Goal: Find specific page/section: Find specific page/section

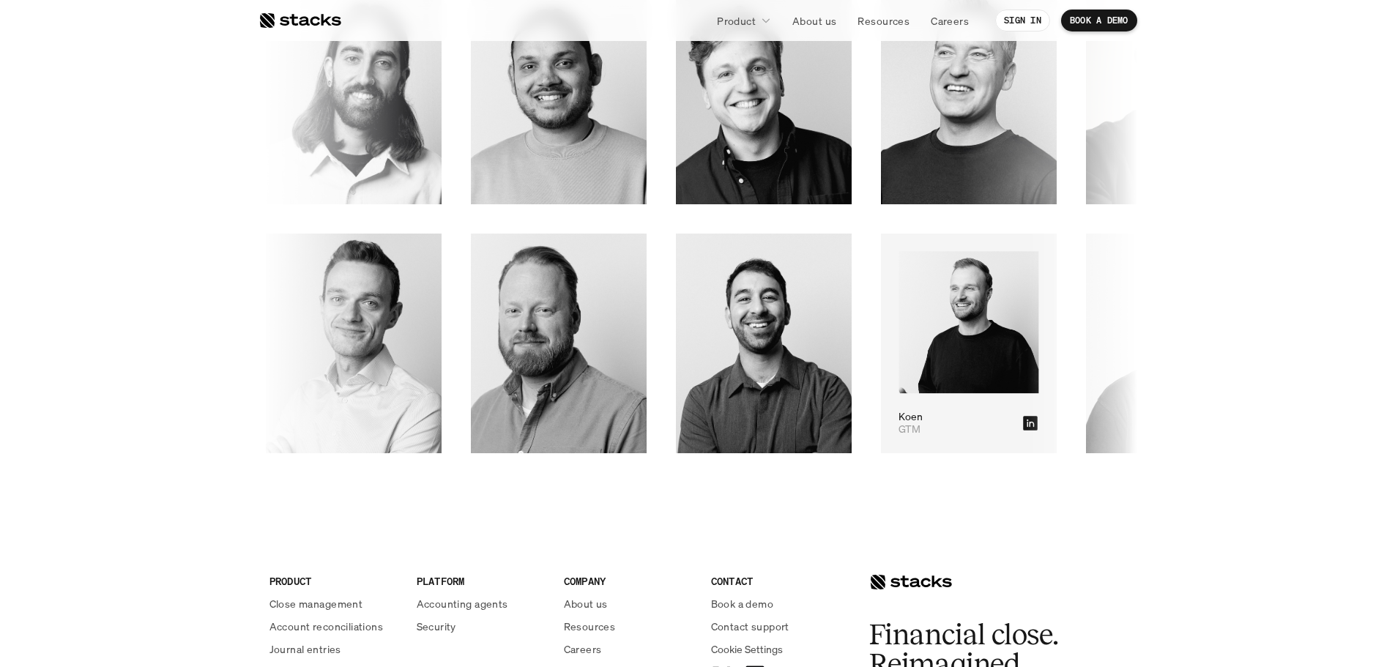
scroll to position [2527, 0]
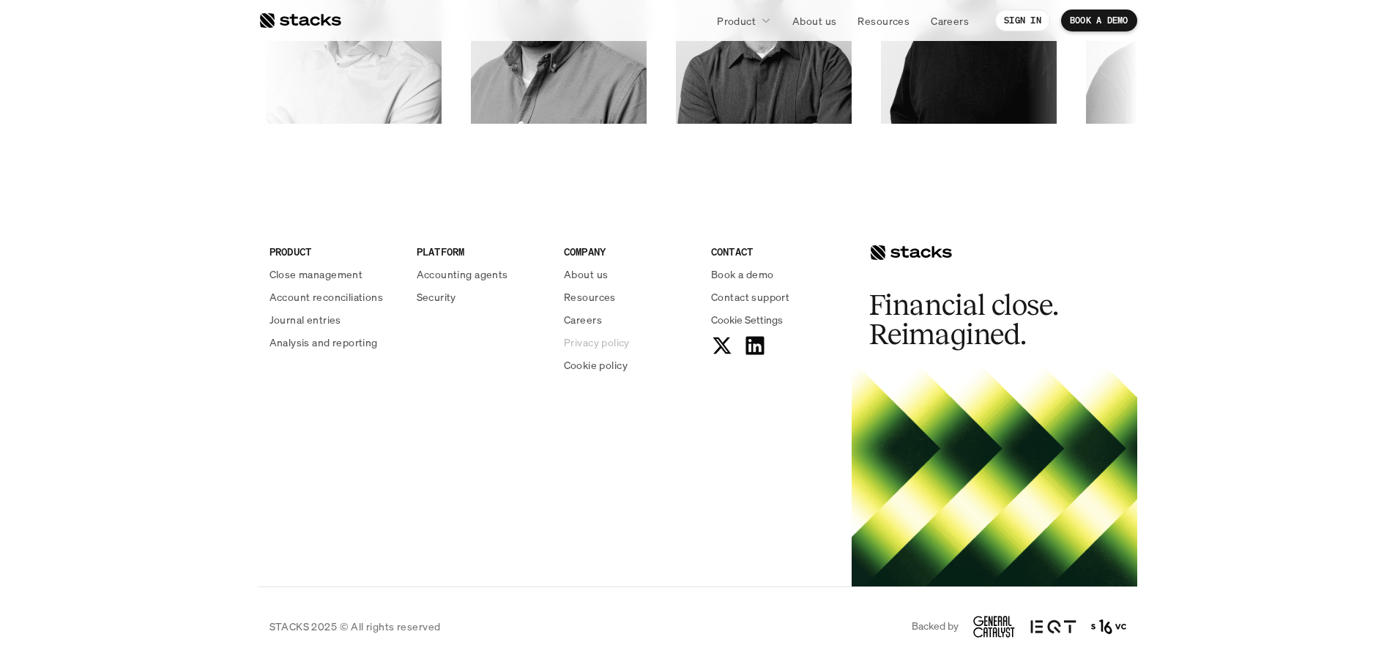
click at [591, 344] on p "Privacy policy" at bounding box center [597, 342] width 66 height 15
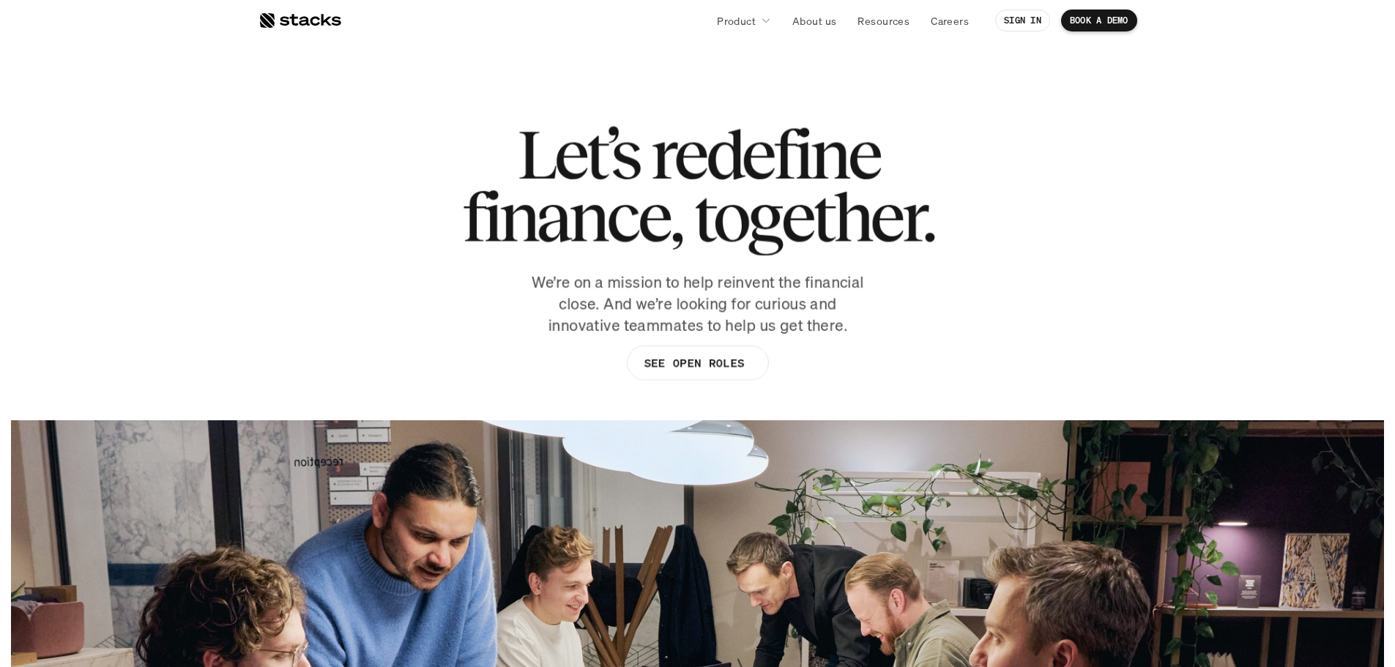
scroll to position [2527, 0]
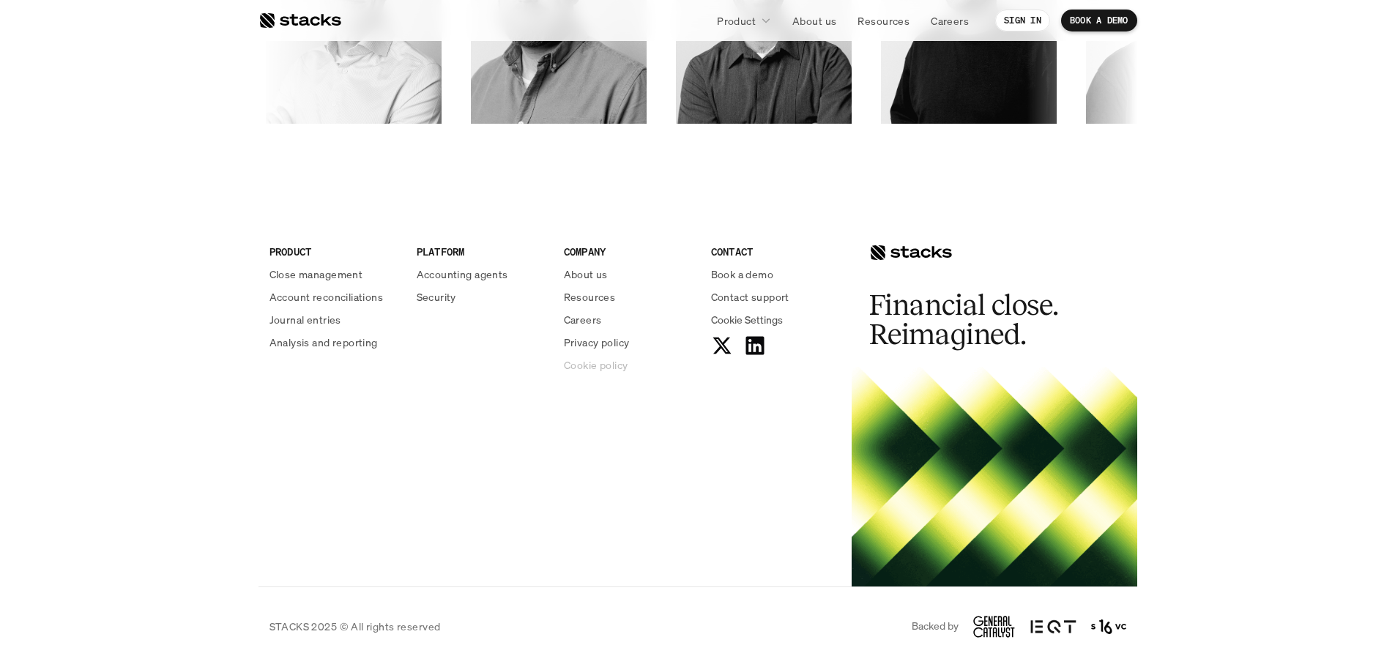
click at [606, 369] on p "Cookie policy" at bounding box center [596, 364] width 64 height 15
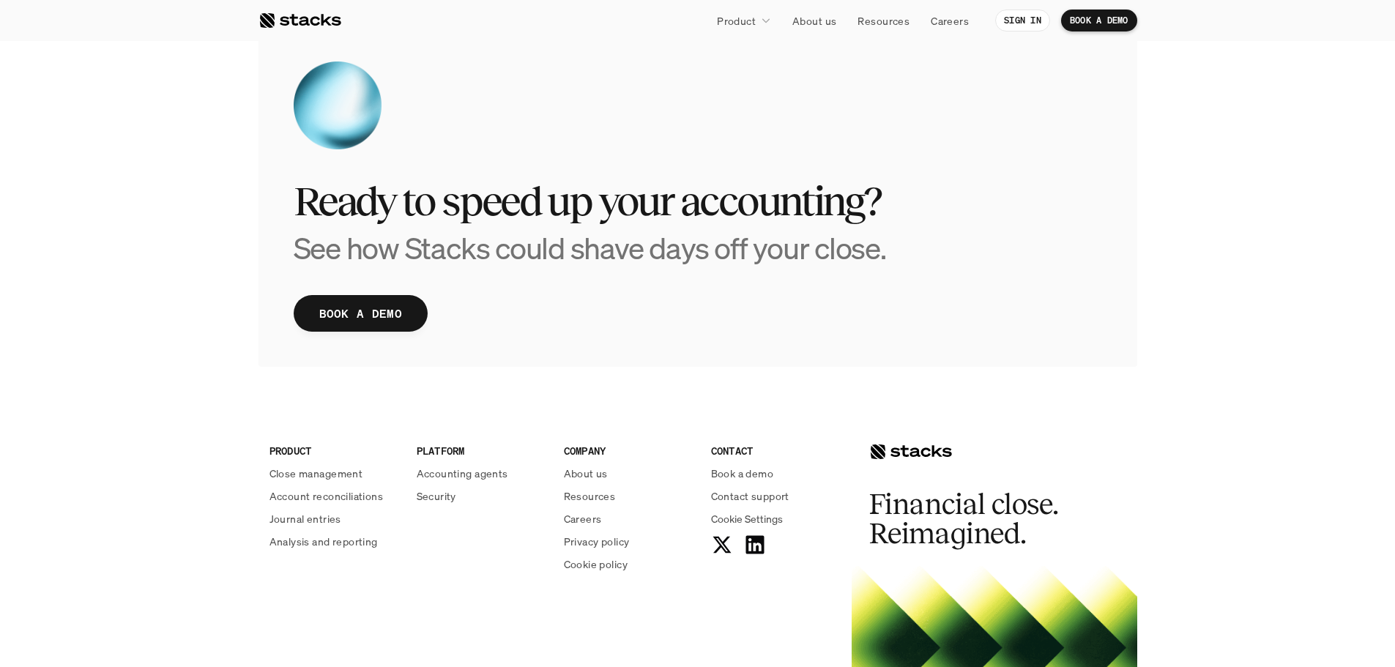
scroll to position [3150, 0]
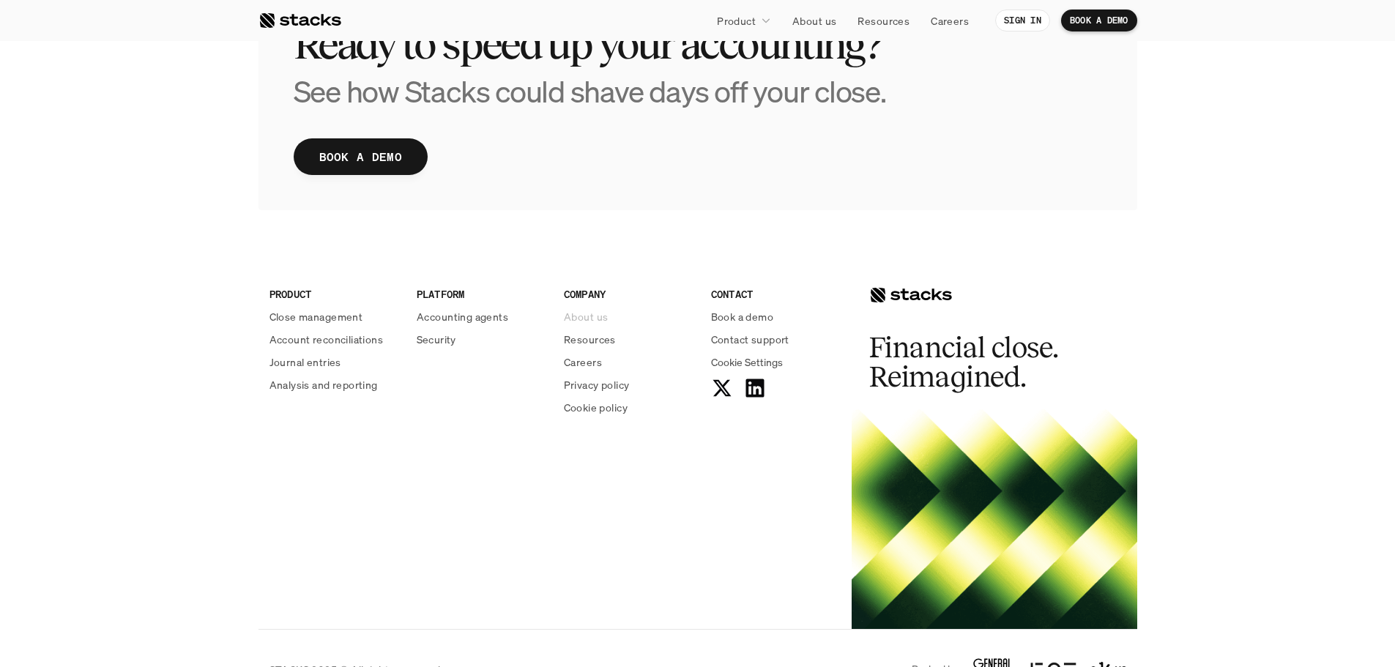
click at [603, 320] on p "About us" at bounding box center [586, 316] width 44 height 15
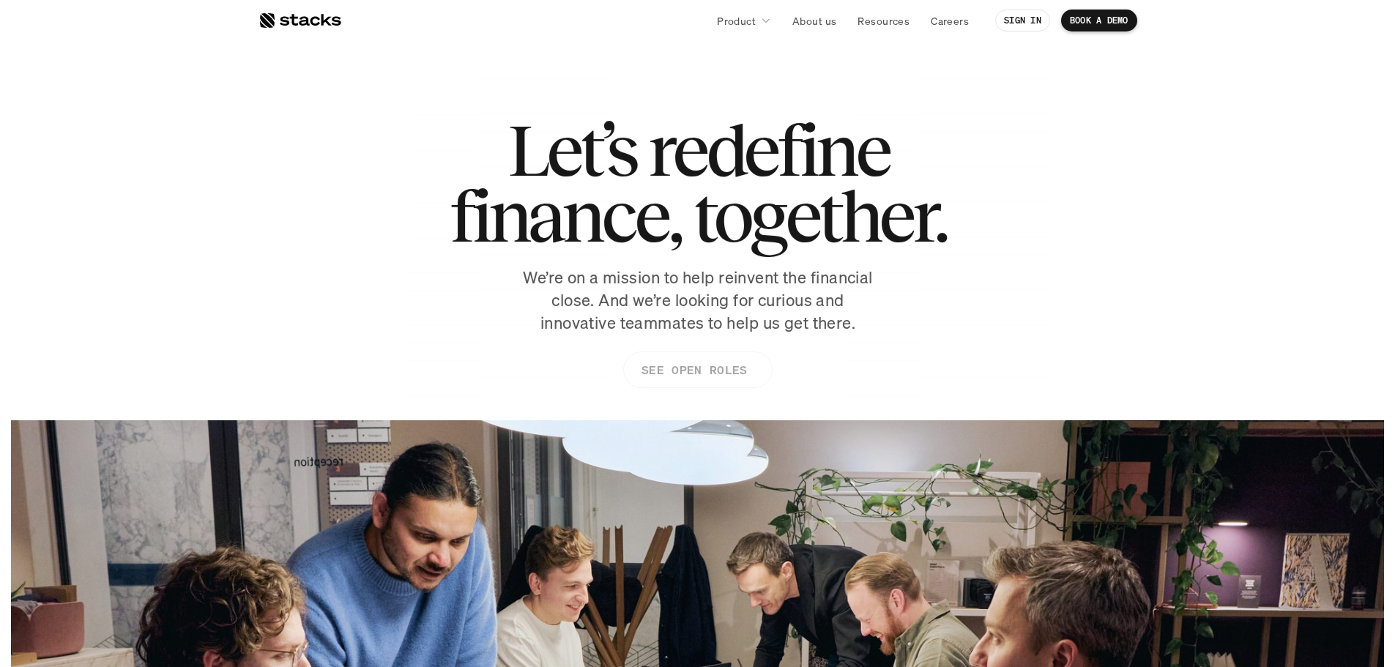
click at [691, 365] on p "SEE OPEN ROLES" at bounding box center [693, 370] width 105 height 21
